Goal: Task Accomplishment & Management: Use online tool/utility

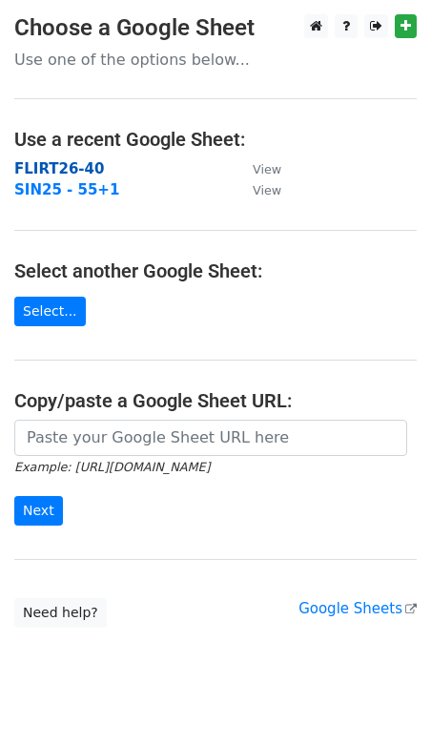
click at [64, 162] on strong "FLIRT26-40" at bounding box center [59, 168] width 90 height 17
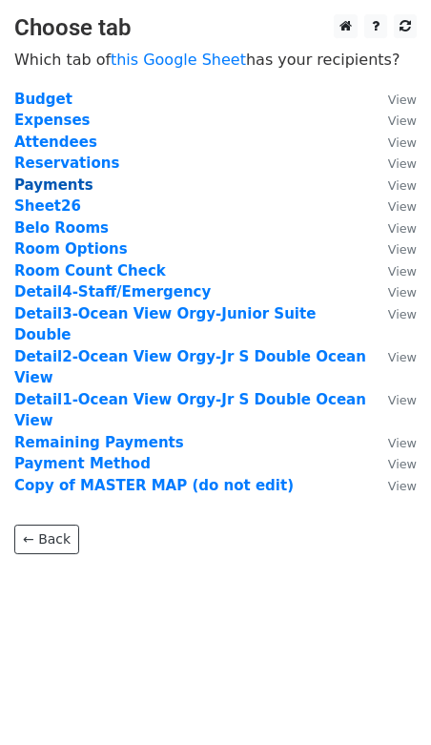
click at [63, 181] on strong "Payments" at bounding box center [53, 185] width 79 height 17
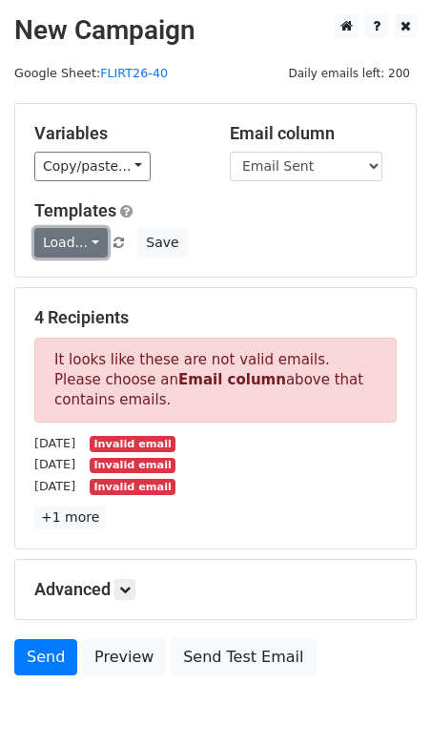
click at [70, 239] on link "Load..." at bounding box center [70, 243] width 73 height 30
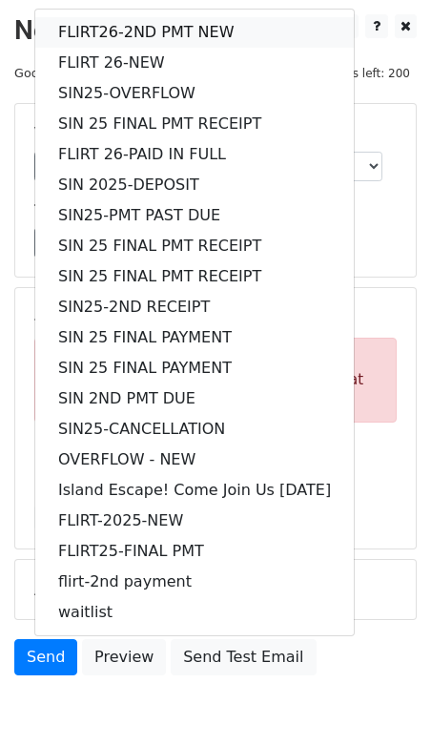
click at [119, 37] on link "FLIRT26-2ND PMT NEW" at bounding box center [194, 32] width 319 height 31
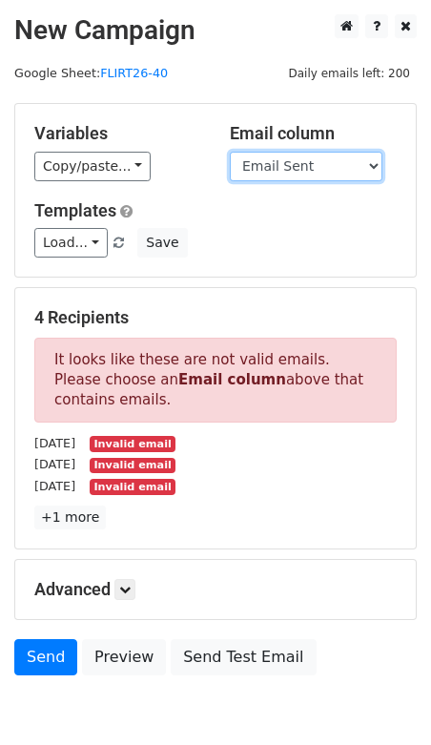
click at [287, 165] on select "Guest Date Type Method AmountDue AmountPaid TransactionFeeOverride TransactionF…" at bounding box center [306, 167] width 153 height 30
select select "Recipient"
click at [230, 152] on select "Guest Date Type Method AmountDue AmountPaid TransactionFeeOverride TransactionF…" at bounding box center [306, 167] width 153 height 30
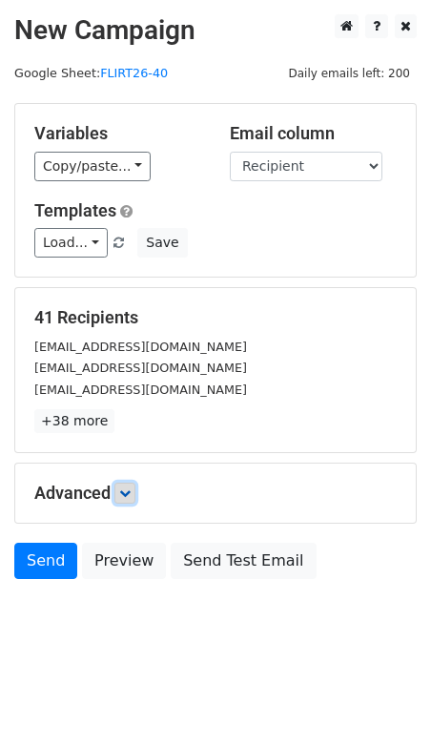
click at [130, 488] on icon at bounding box center [124, 493] width 11 height 11
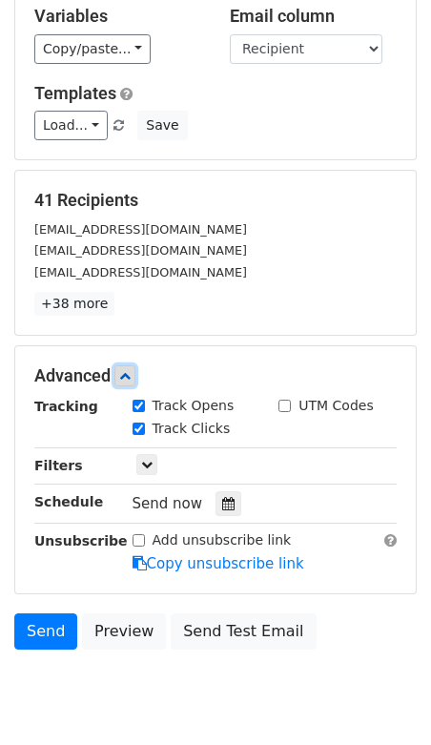
scroll to position [176, 0]
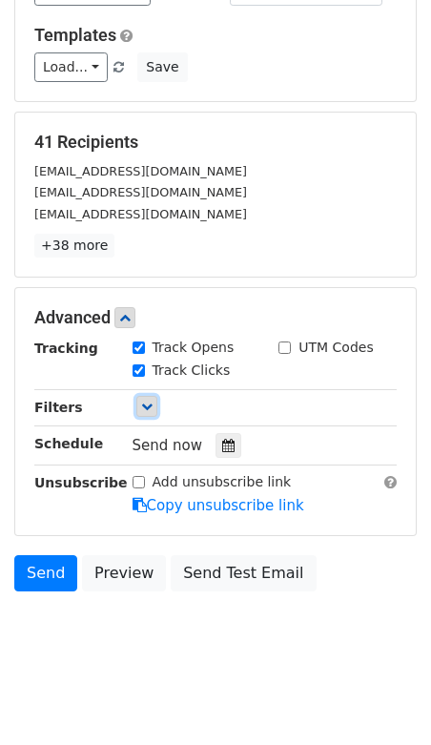
click at [146, 401] on icon at bounding box center [146, 406] width 11 height 11
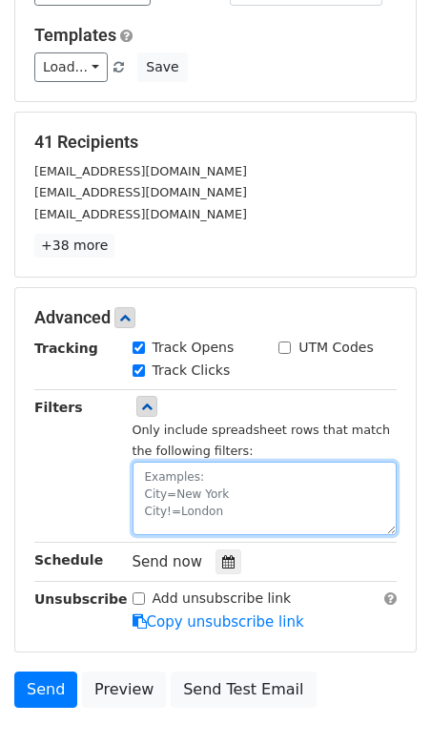
click at [170, 471] on textarea at bounding box center [265, 498] width 265 height 73
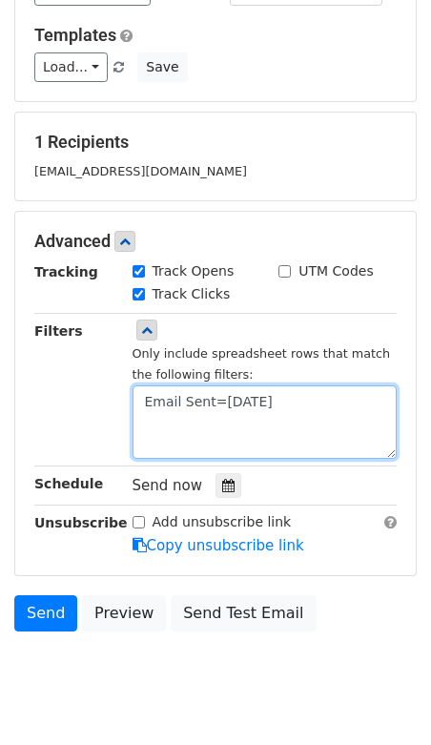
type textarea "Email Sent=09.13.25"
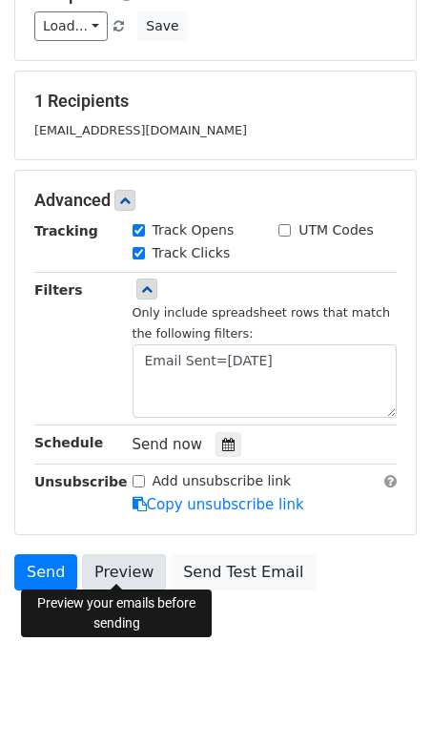
click at [126, 579] on link "Preview" at bounding box center [124, 572] width 84 height 36
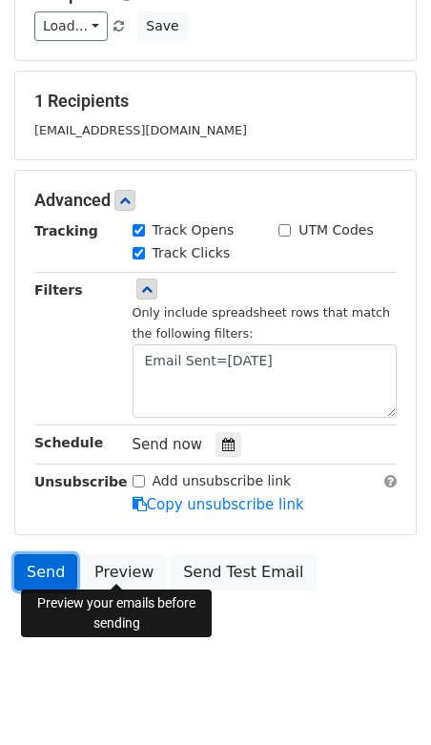
click at [40, 571] on link "Send" at bounding box center [45, 572] width 63 height 36
